Goal: Information Seeking & Learning: Learn about a topic

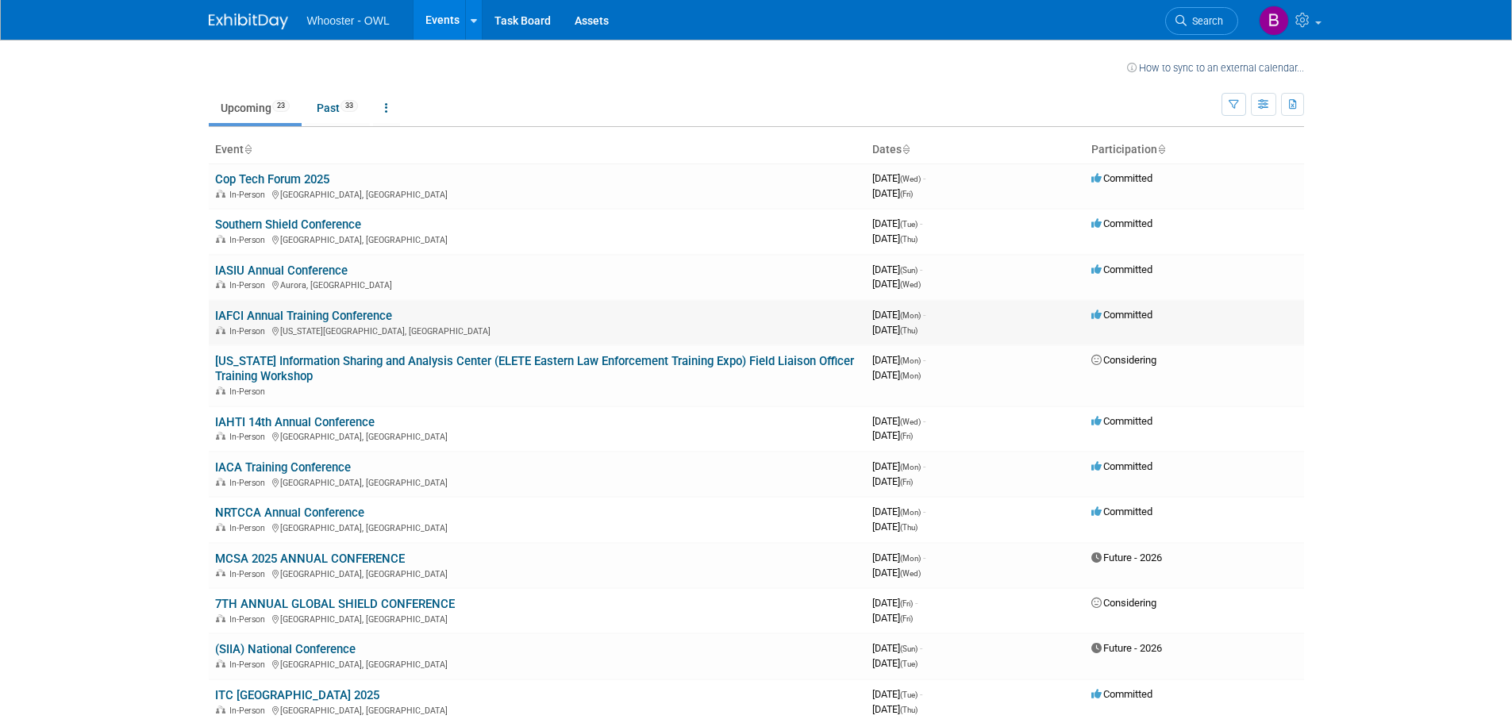
click at [294, 313] on link "IAFCI Annual Training Conference" at bounding box center [303, 316] width 177 height 14
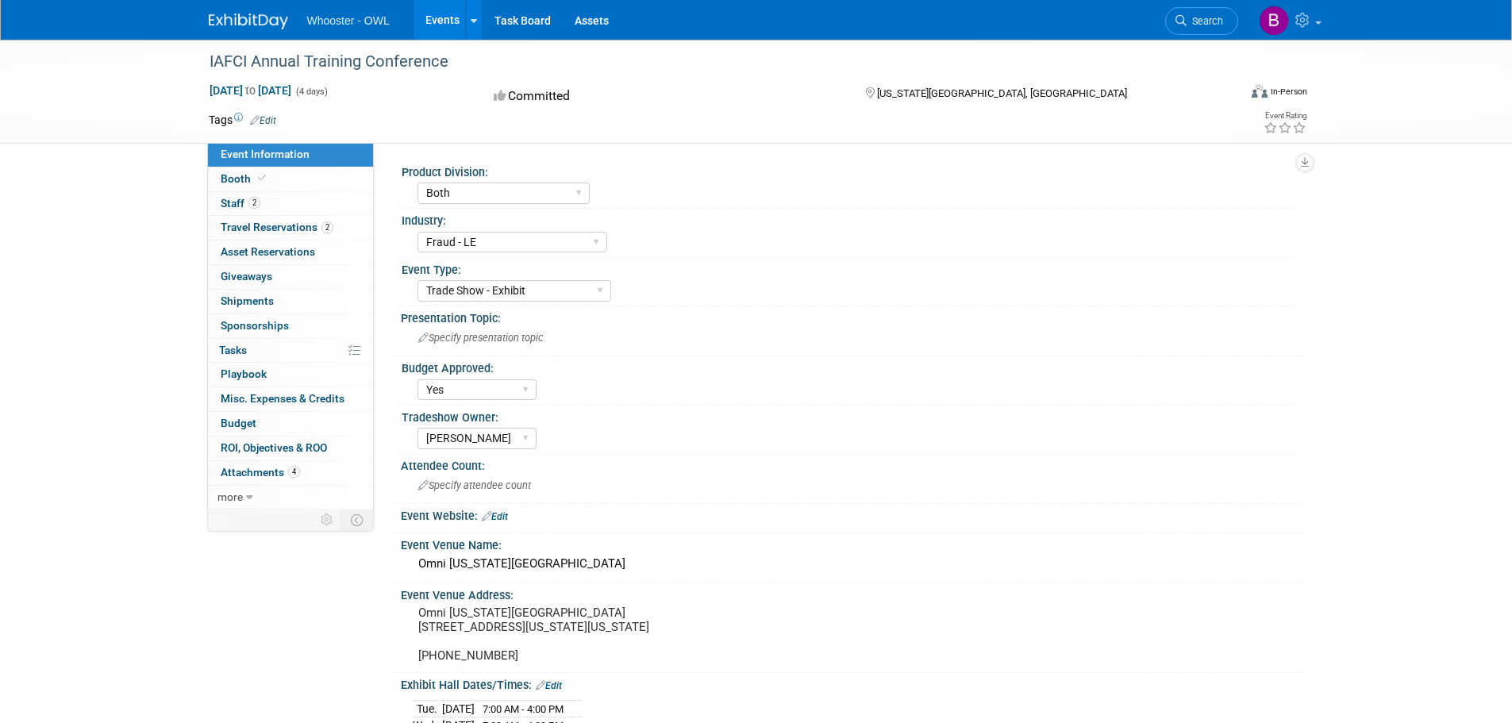
select select "Both"
select select "Fraud - LE"
select select "Trade Show - Exhibit"
select select "Yes"
select select "Kamila Castaneda"
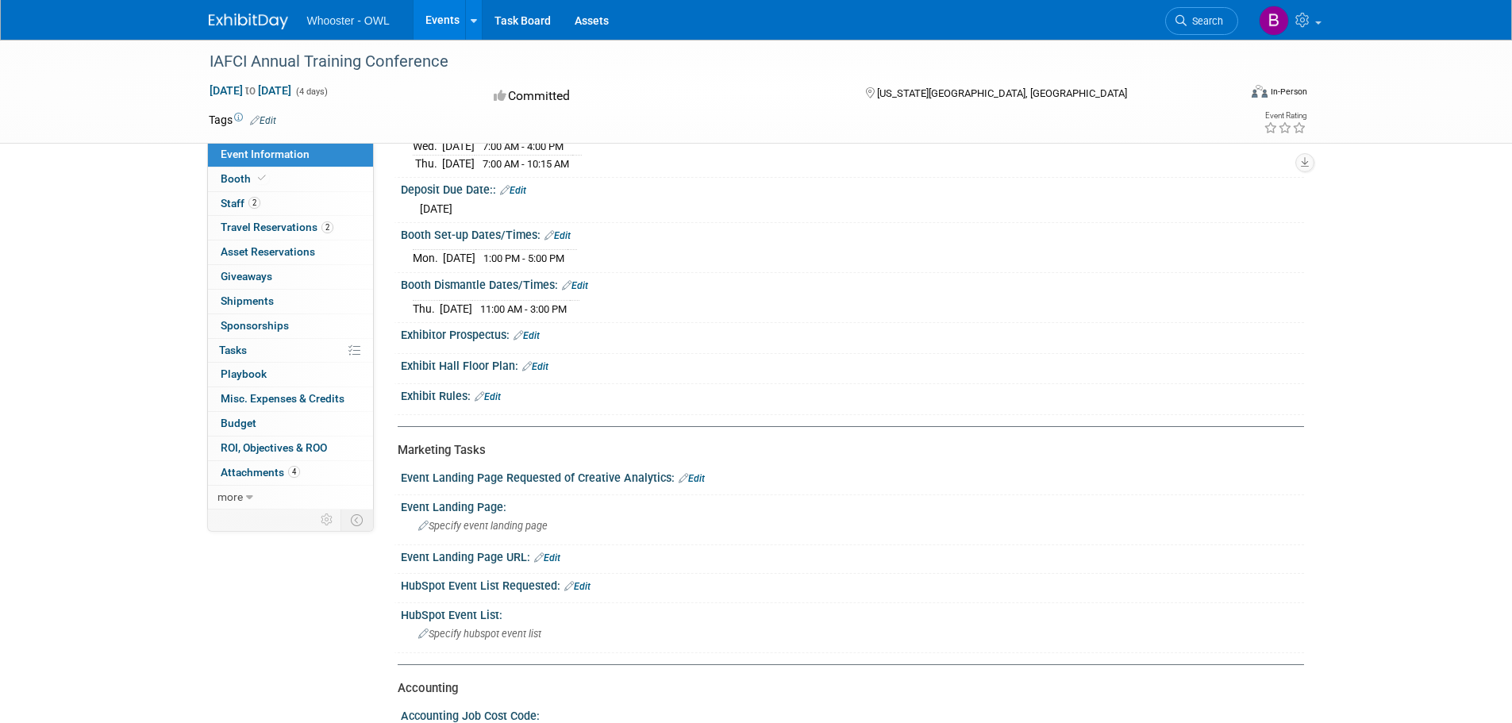
scroll to position [476, 0]
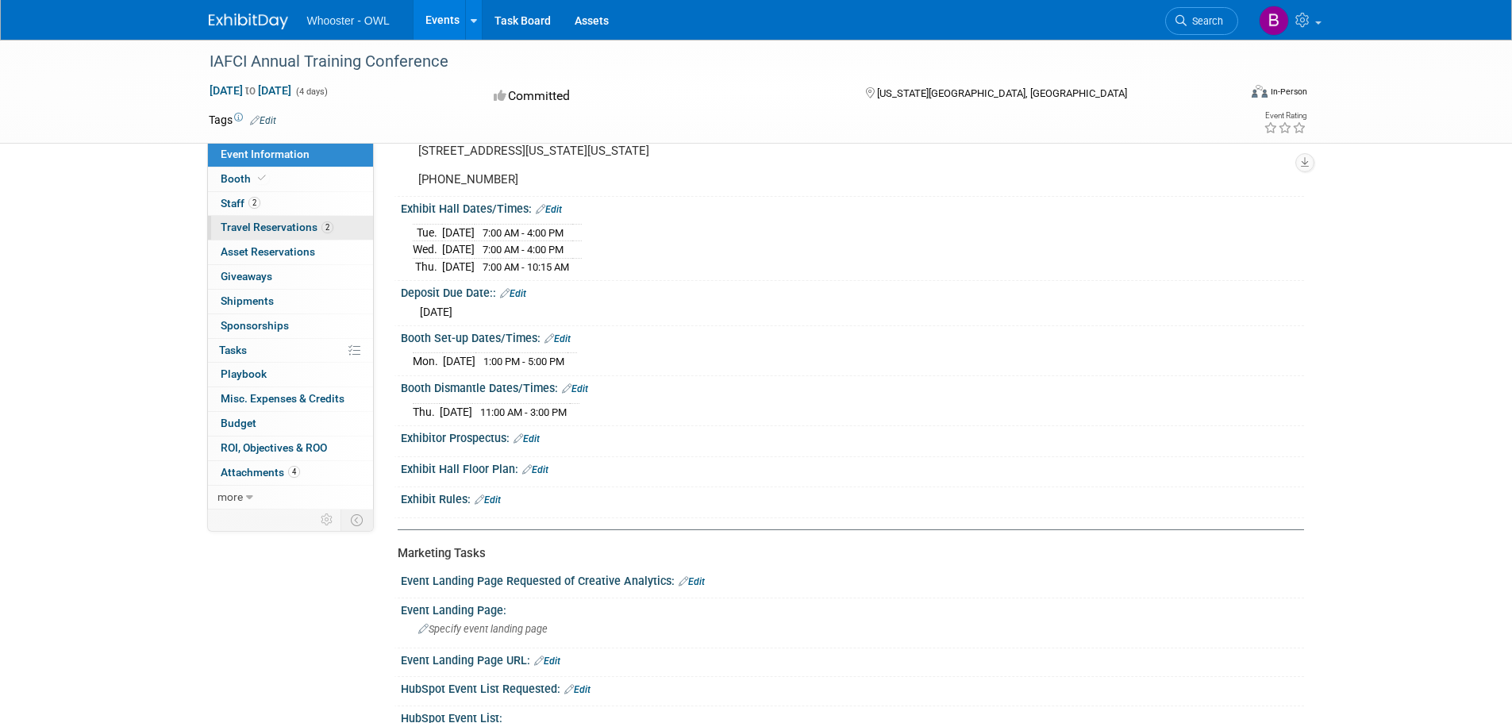
click at [288, 227] on span "Travel Reservations 2" at bounding box center [277, 227] width 113 height 13
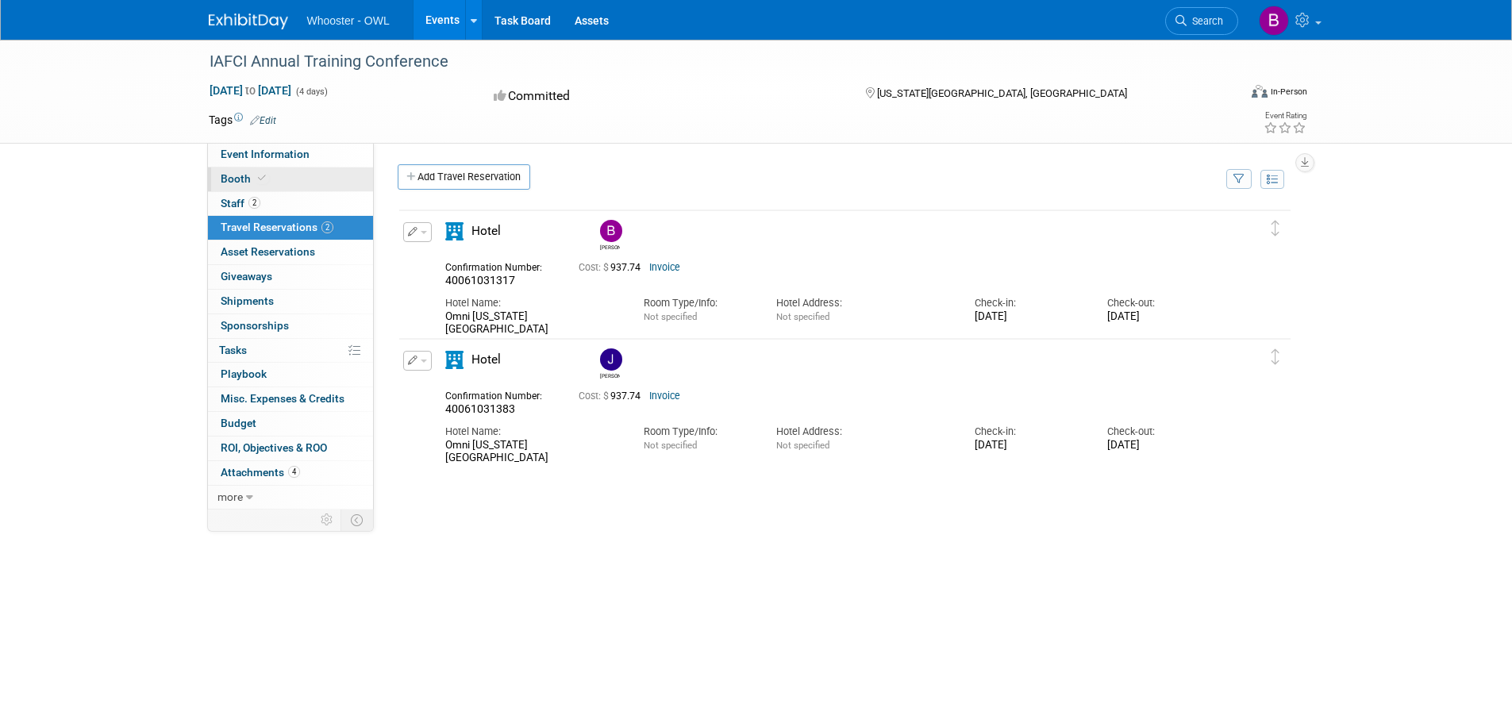
click at [281, 174] on link "Booth" at bounding box center [290, 179] width 165 height 24
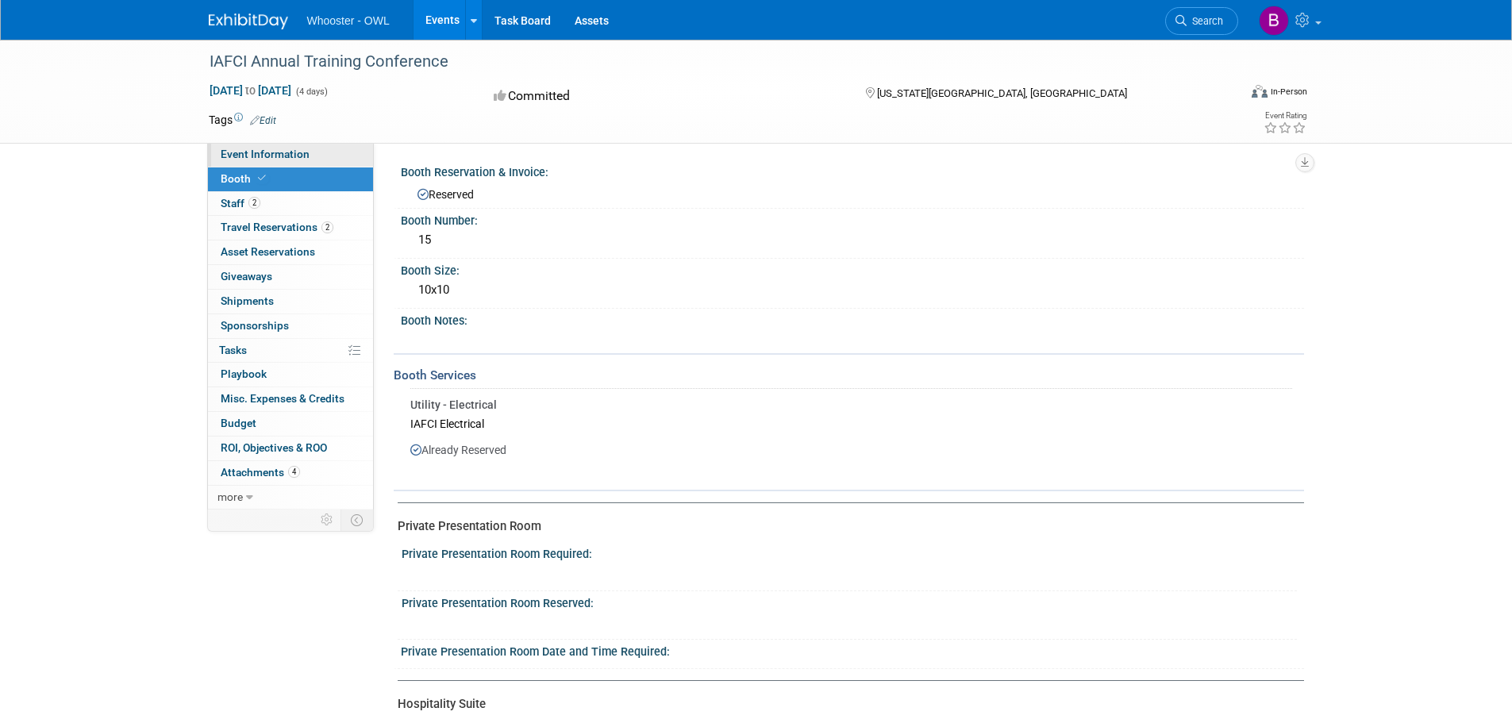
click at [294, 156] on span "Event Information" at bounding box center [265, 154] width 89 height 13
select select "Both"
select select "Fraud - LE"
select select "Trade Show - Exhibit"
select select "Yes"
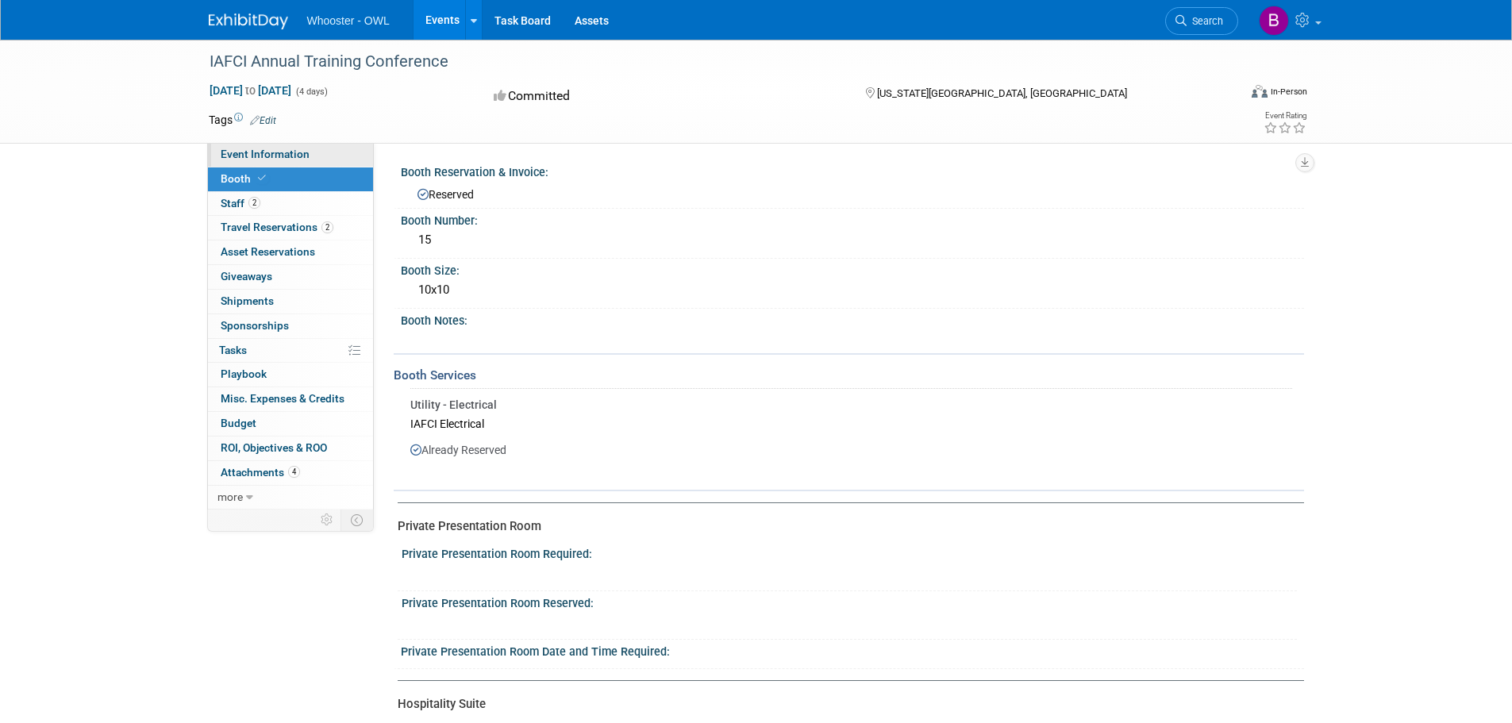
select select "Kamila Castaneda"
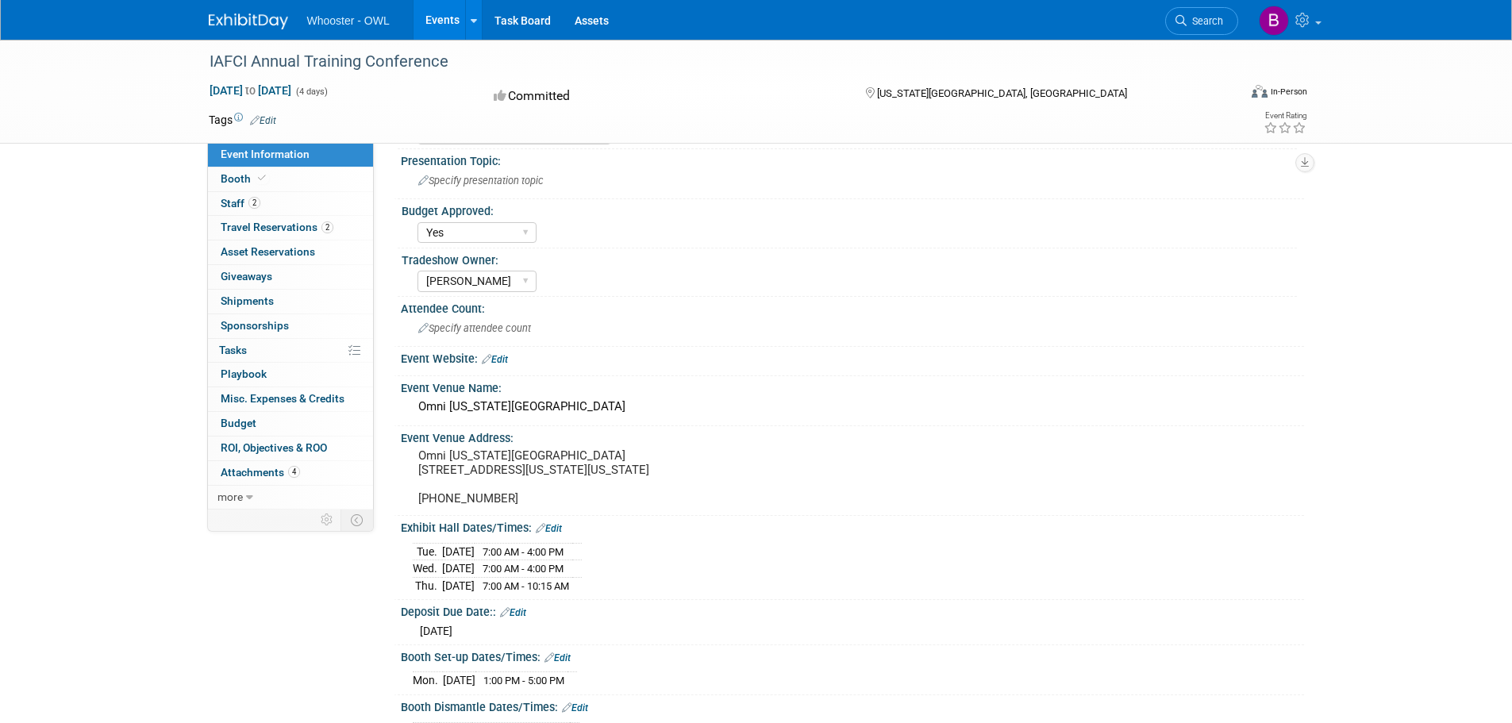
scroll to position [159, 0]
click at [244, 206] on span "Staff 2" at bounding box center [241, 203] width 40 height 13
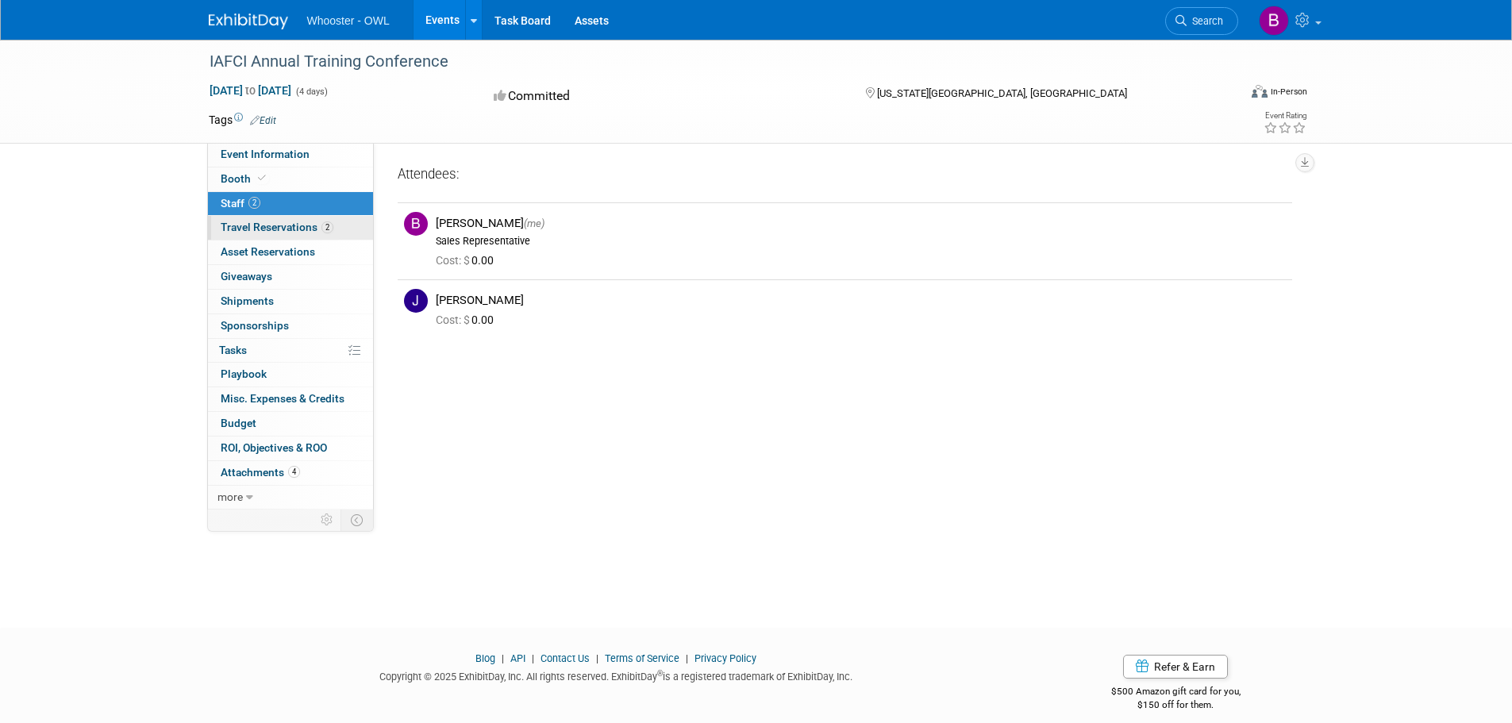
click at [271, 222] on span "Travel Reservations 2" at bounding box center [277, 227] width 113 height 13
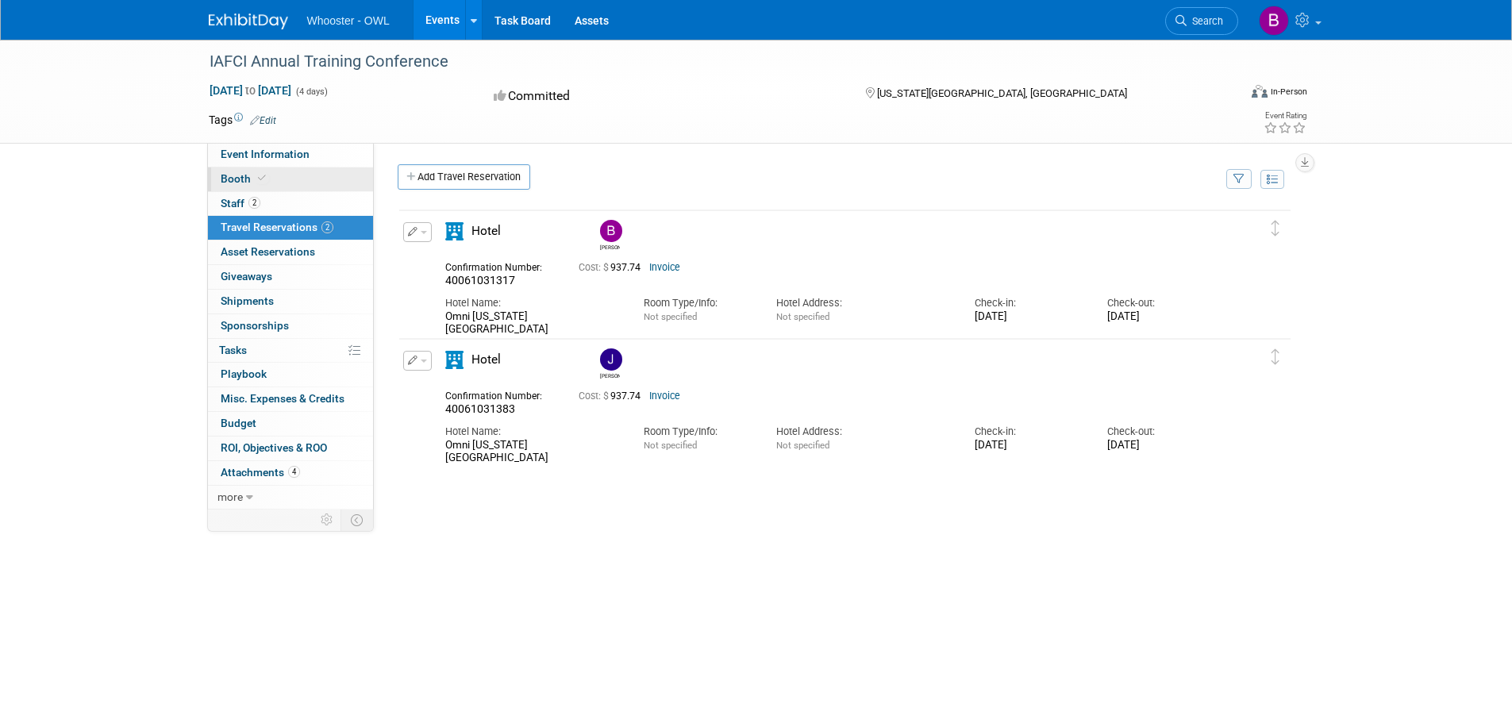
click at [280, 183] on link "Booth" at bounding box center [290, 179] width 165 height 24
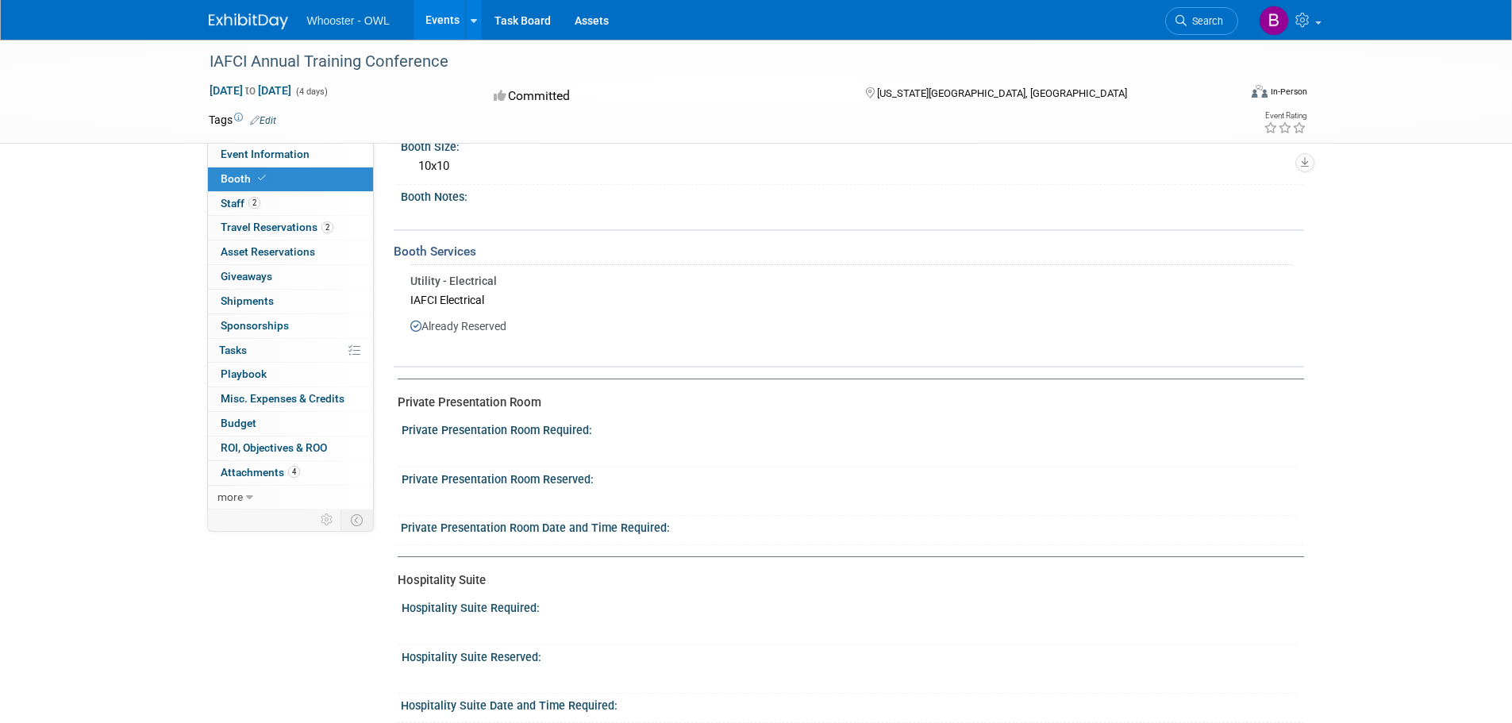
scroll to position [295, 0]
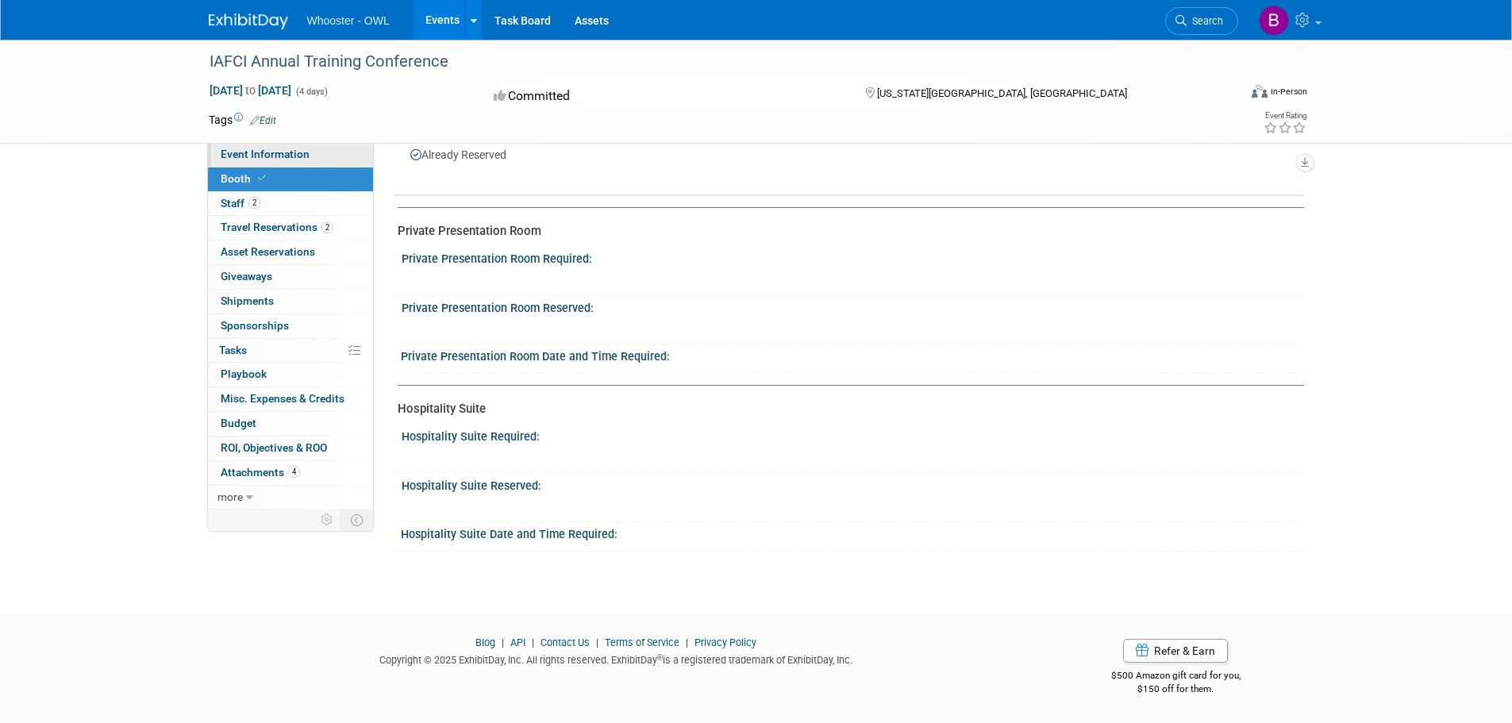
click at [311, 156] on link "Event Information" at bounding box center [290, 155] width 165 height 24
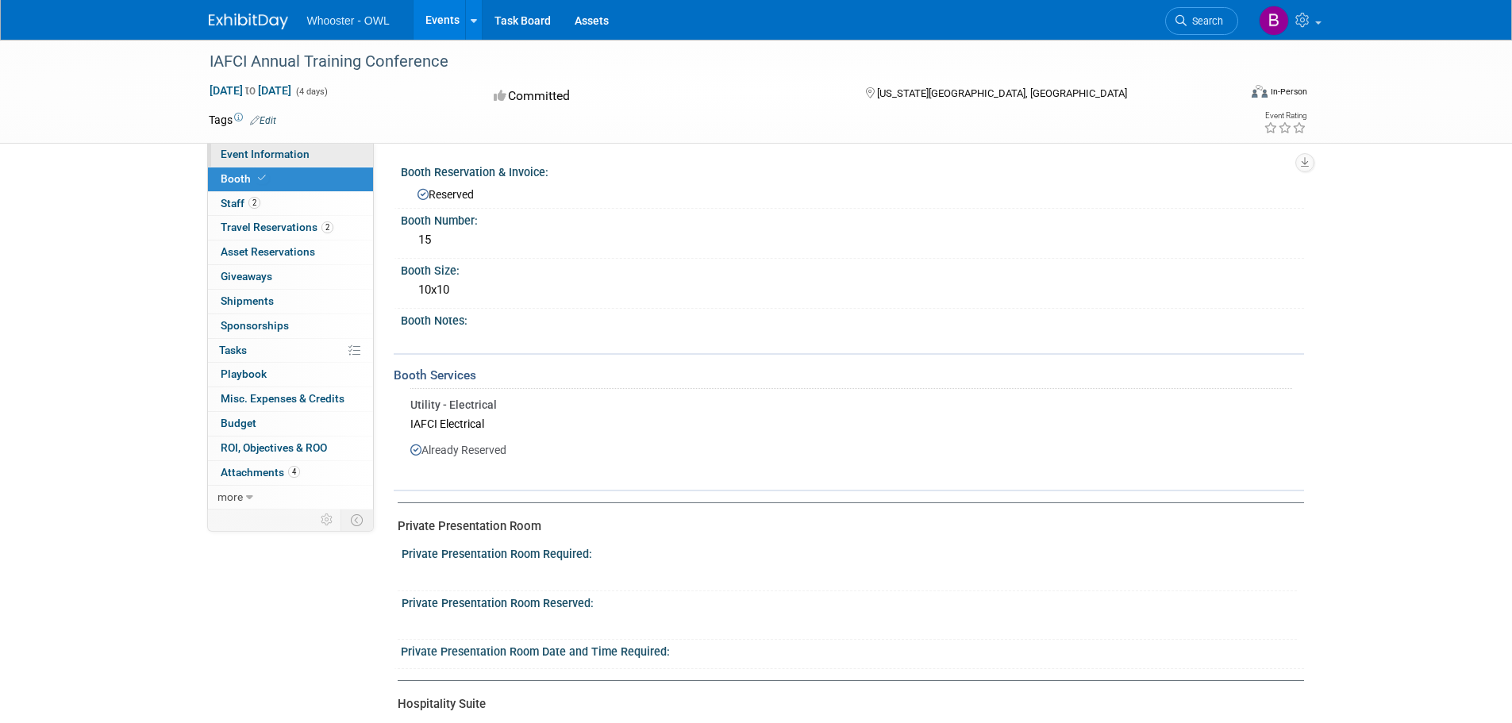
select select "Both"
select select "Fraud - LE"
select select "Trade Show - Exhibit"
select select "Yes"
select select "Kamila Castaneda"
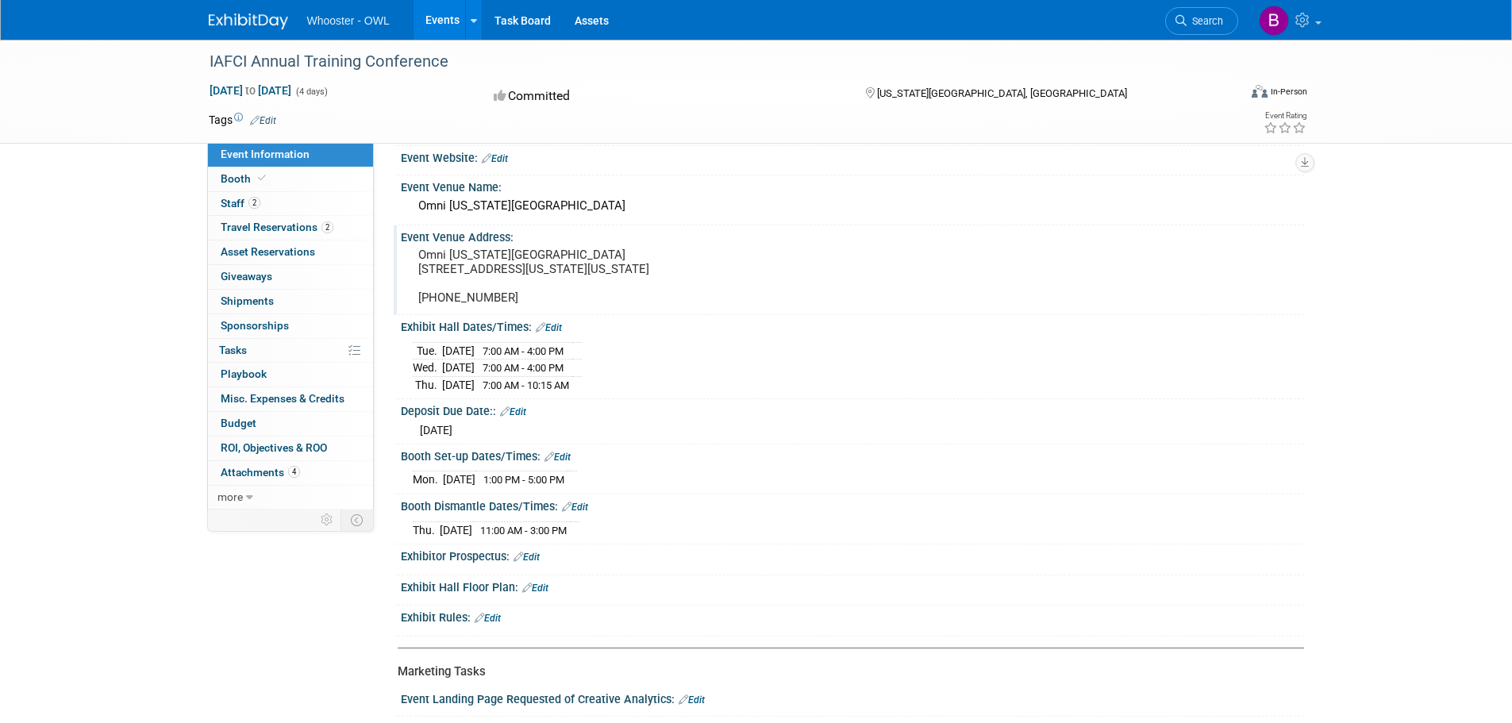
scroll to position [397, 0]
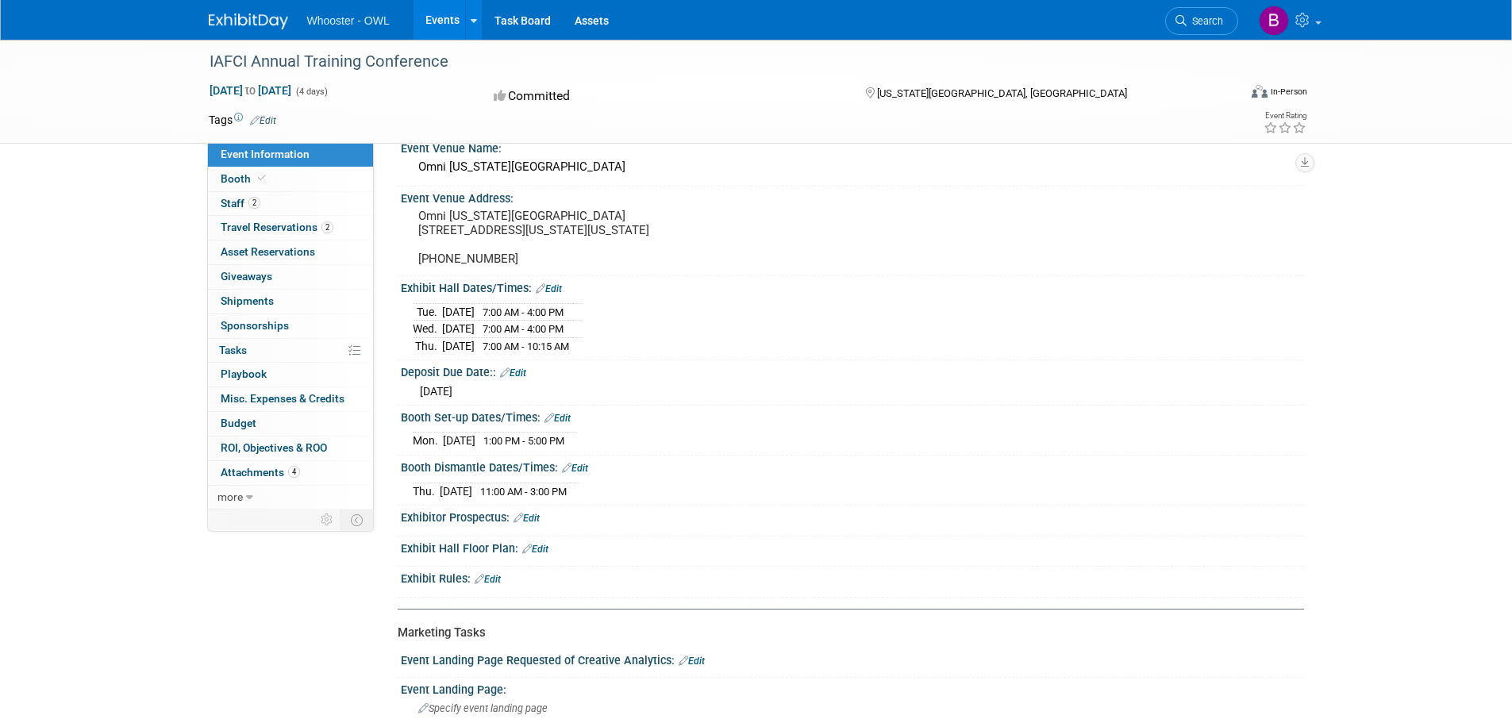
drag, startPoint x: 417, startPoint y: 309, endPoint x: 601, endPoint y: 303, distance: 183.4
click at [582, 303] on tr "Tue. Aug 26, 2025 7:00 AM - 4:00 PM" at bounding box center [497, 311] width 169 height 17
drag, startPoint x: 414, startPoint y: 436, endPoint x: 612, endPoint y: 436, distance: 197.6
click at [612, 436] on div "Mon. Aug 25, 2025 1:00 PM - 5:00 PM" at bounding box center [852, 438] width 879 height 21
click at [834, 364] on div "Deposit Due Date:: Edit" at bounding box center [852, 370] width 903 height 21
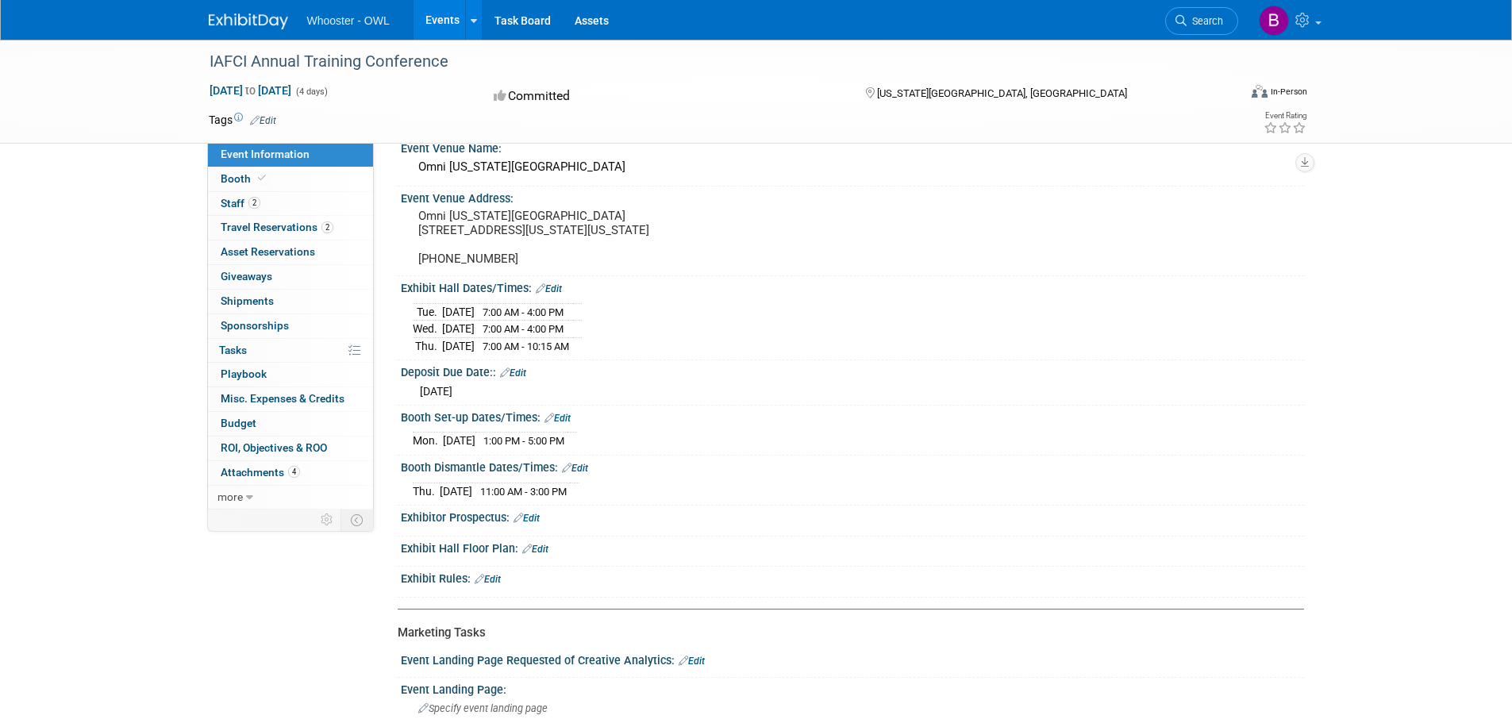
drag, startPoint x: 562, startPoint y: 493, endPoint x: 601, endPoint y: 487, distance: 39.3
click at [567, 487] on span "11:00 AM - 3:00 PM" at bounding box center [523, 492] width 86 height 12
click at [946, 451] on div "Booth Set-up Dates/Times: Edit Mon. Aug 25, 2025 1:00 PM - 5:00 PM Save Changes…" at bounding box center [849, 430] width 910 height 50
click at [517, 489] on span "11:00 AM - 3:00 PM" at bounding box center [523, 492] width 86 height 12
drag, startPoint x: 559, startPoint y: 348, endPoint x: 593, endPoint y: 345, distance: 33.4
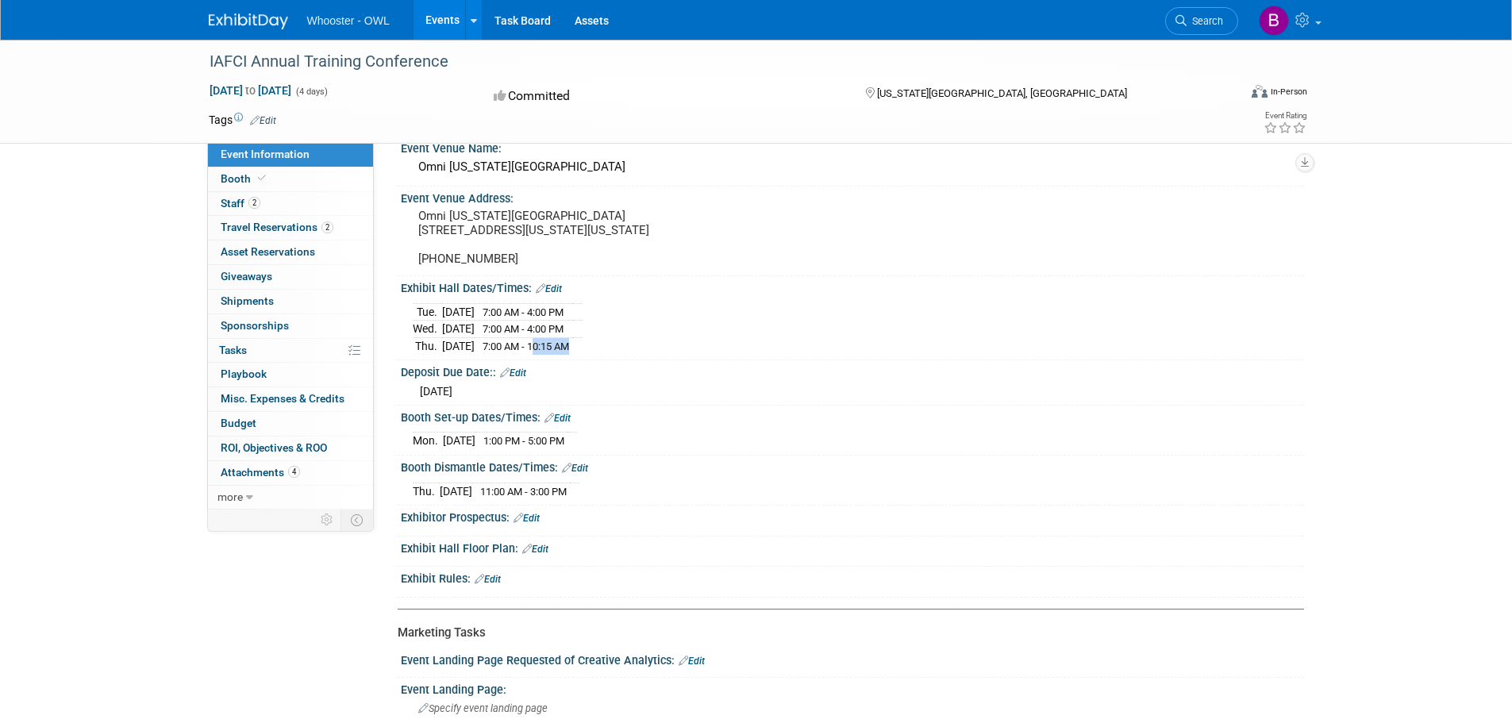
click at [569, 345] on span "7:00 AM - 10:15 AM" at bounding box center [525, 346] width 86 height 12
click at [733, 367] on div "Deposit Due Date:: Edit" at bounding box center [852, 370] width 903 height 21
